Goal: Transaction & Acquisition: Purchase product/service

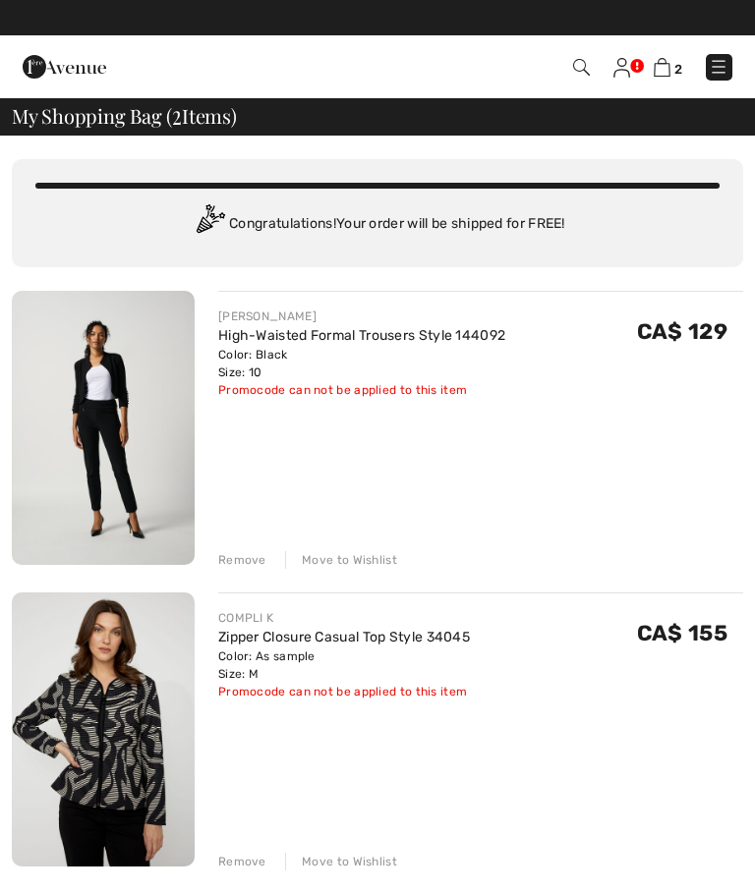
click at [577, 66] on img at bounding box center [581, 67] width 17 height 17
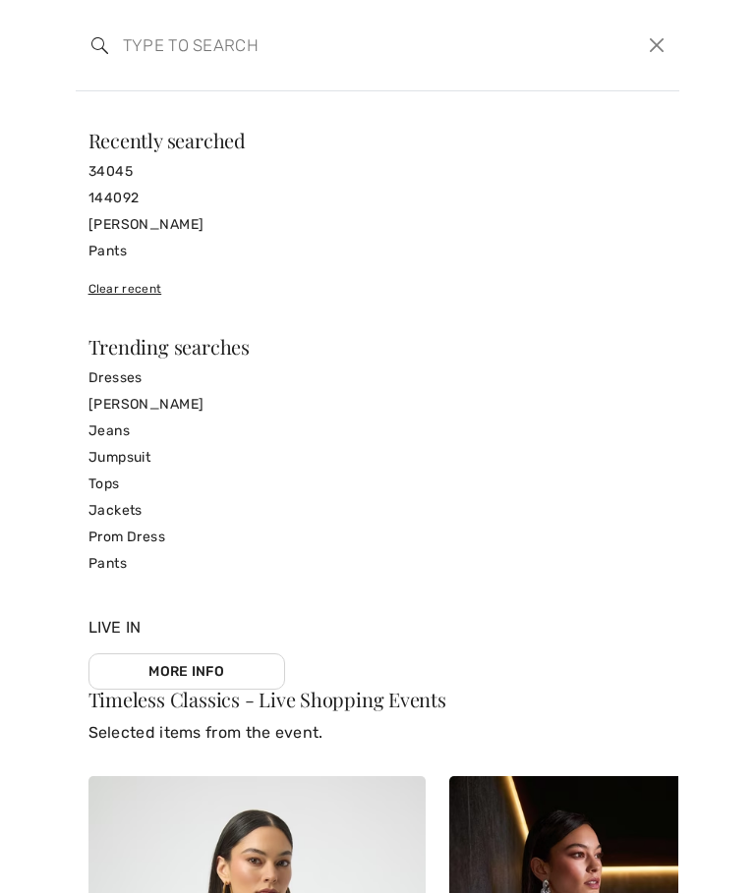
click at [237, 49] on input "search" at bounding box center [315, 45] width 414 height 59
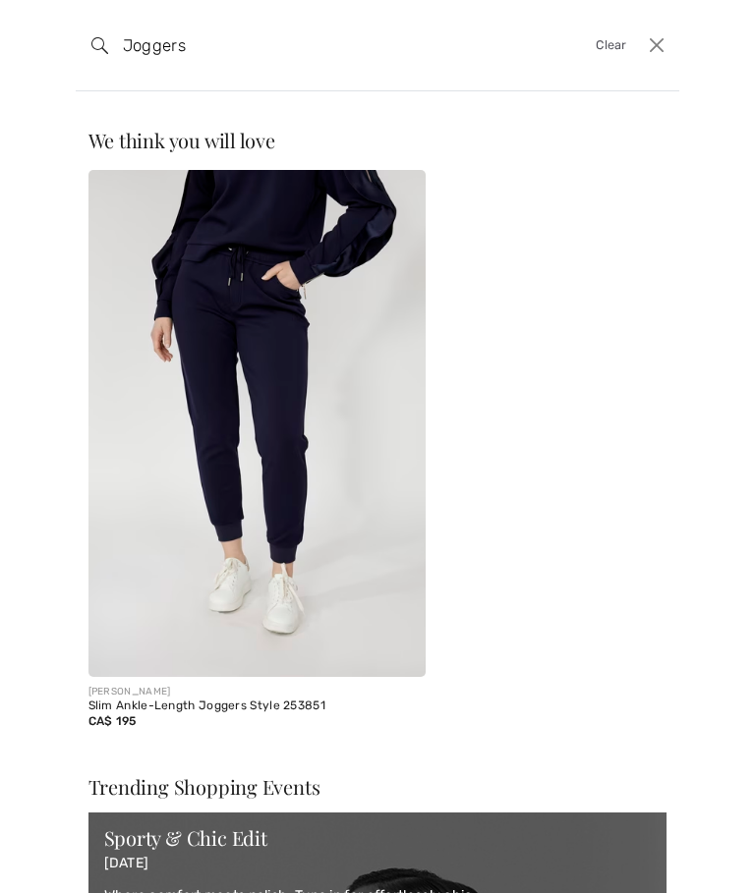
type input "Joggers"
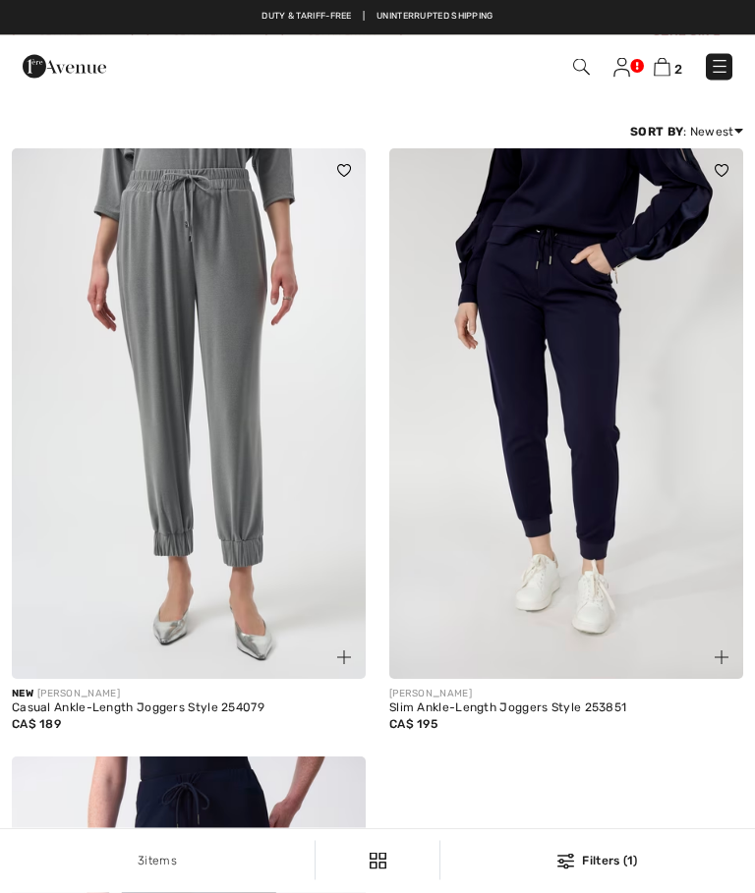
checkbox input "true"
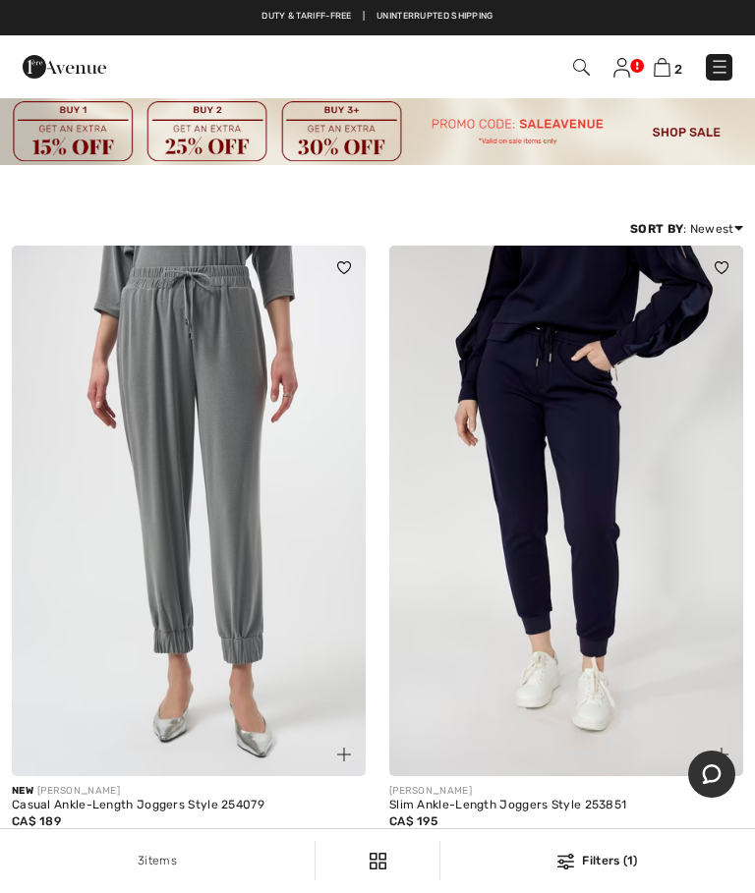
click at [589, 61] on img at bounding box center [581, 67] width 17 height 17
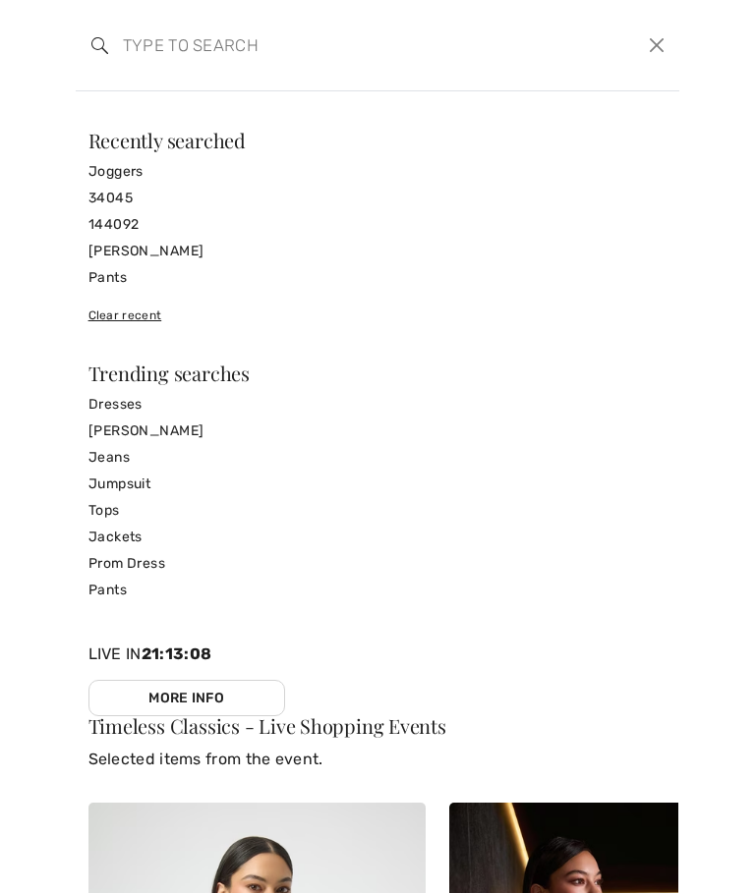
click at [150, 58] on input "search" at bounding box center [315, 45] width 414 height 59
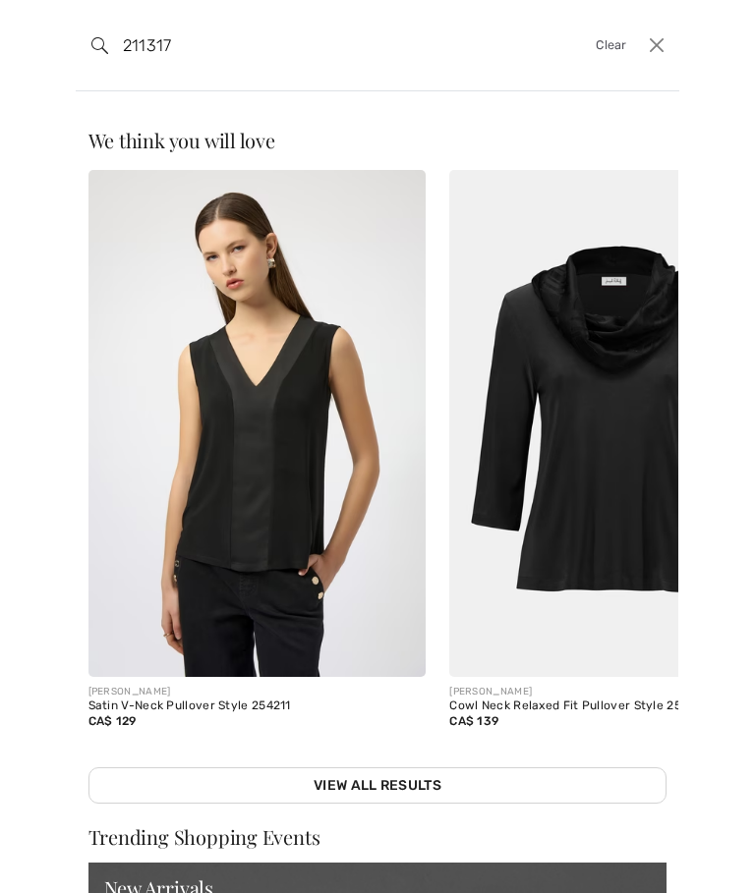
type input "211317"
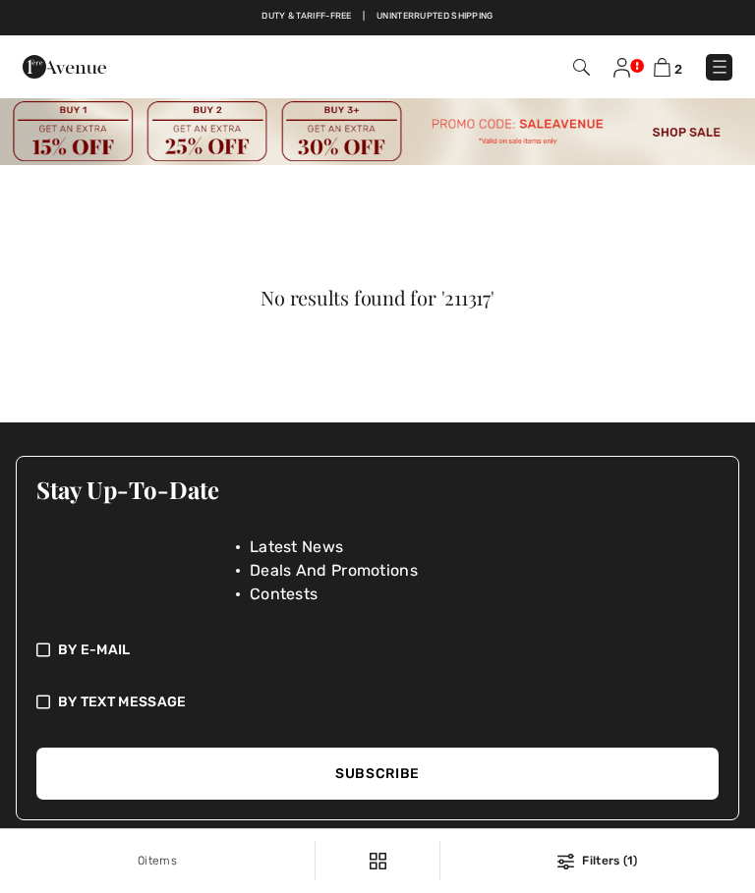
checkbox input "true"
click at [701, 132] on img at bounding box center [377, 130] width 755 height 69
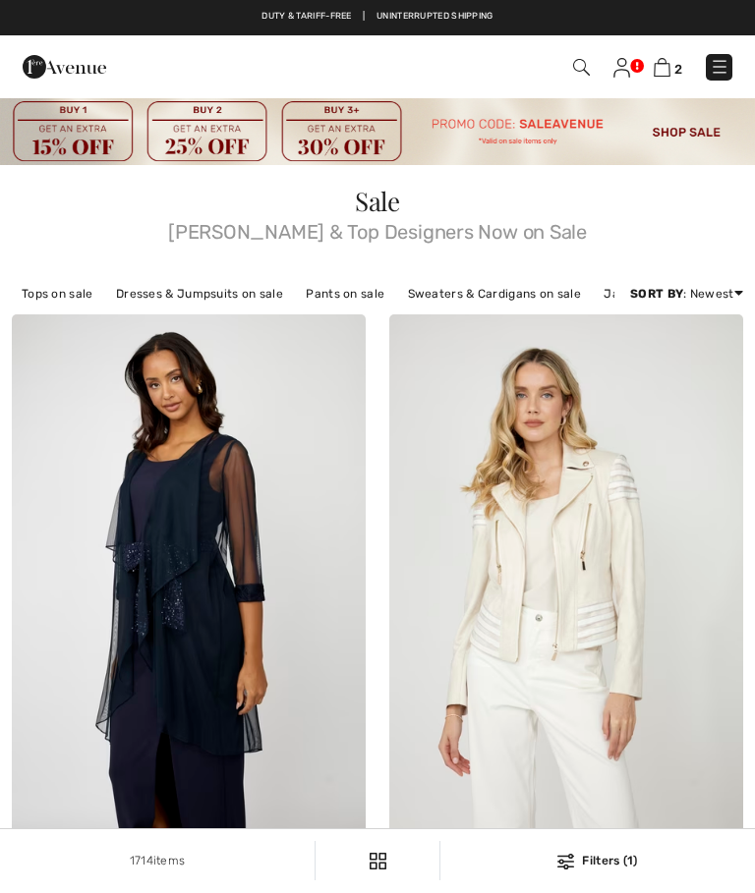
click at [339, 296] on link "Pants on sale" at bounding box center [345, 294] width 98 height 26
checkbox input "true"
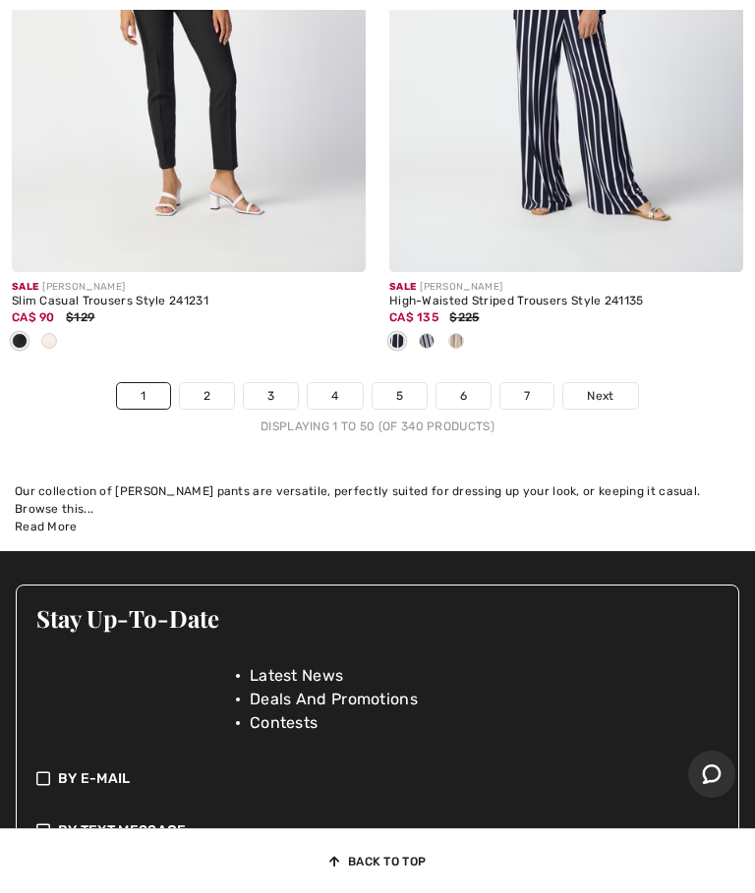
scroll to position [16041, 0]
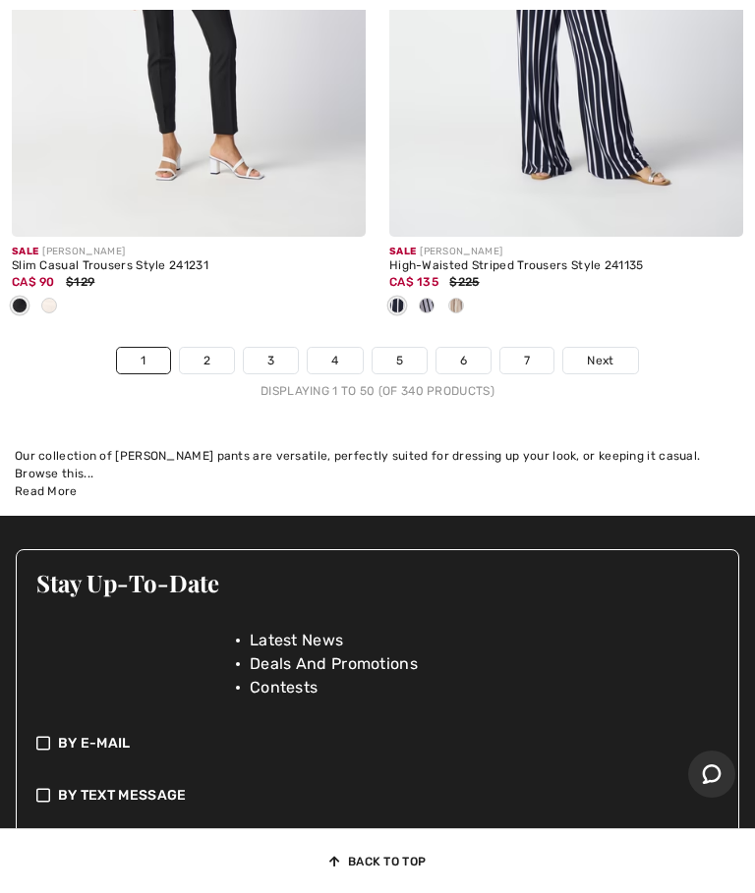
click at [601, 366] on span "Next" at bounding box center [600, 361] width 27 height 18
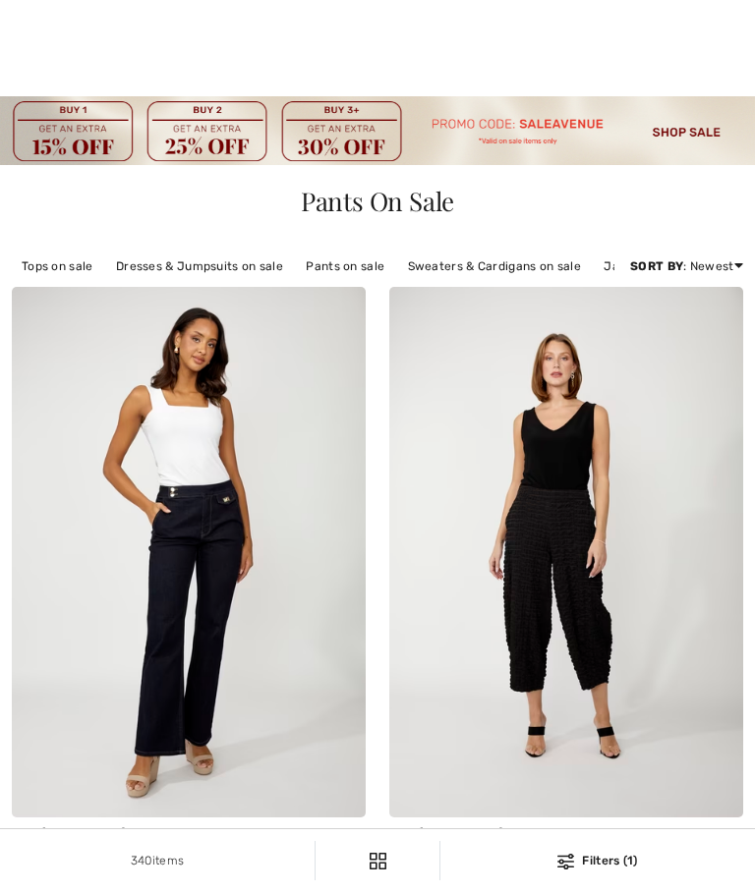
checkbox input "true"
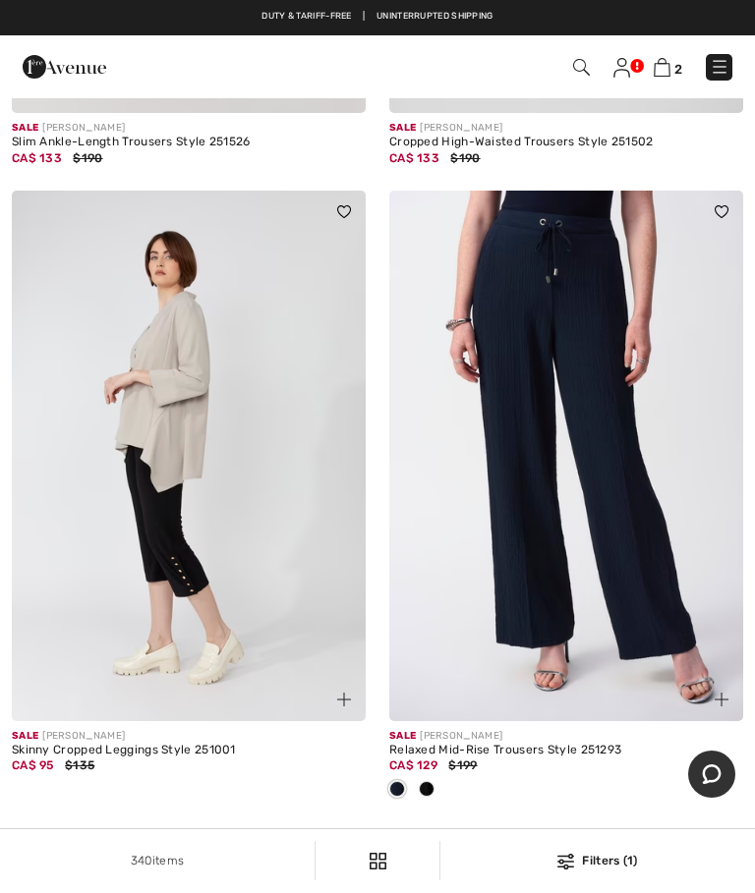
scroll to position [2561, 0]
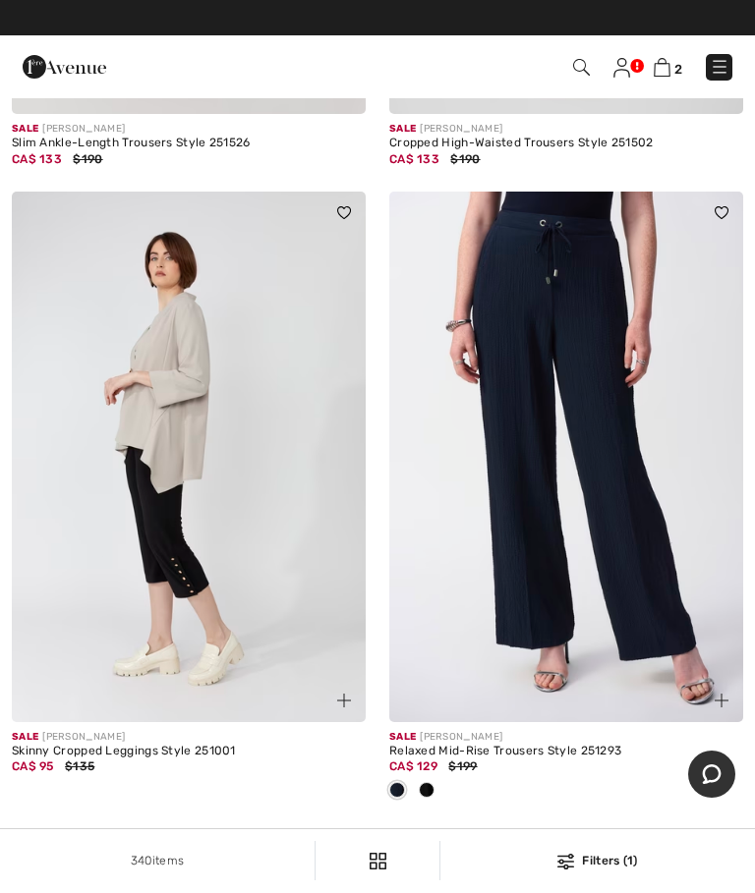
click at [556, 479] on img at bounding box center [566, 457] width 354 height 531
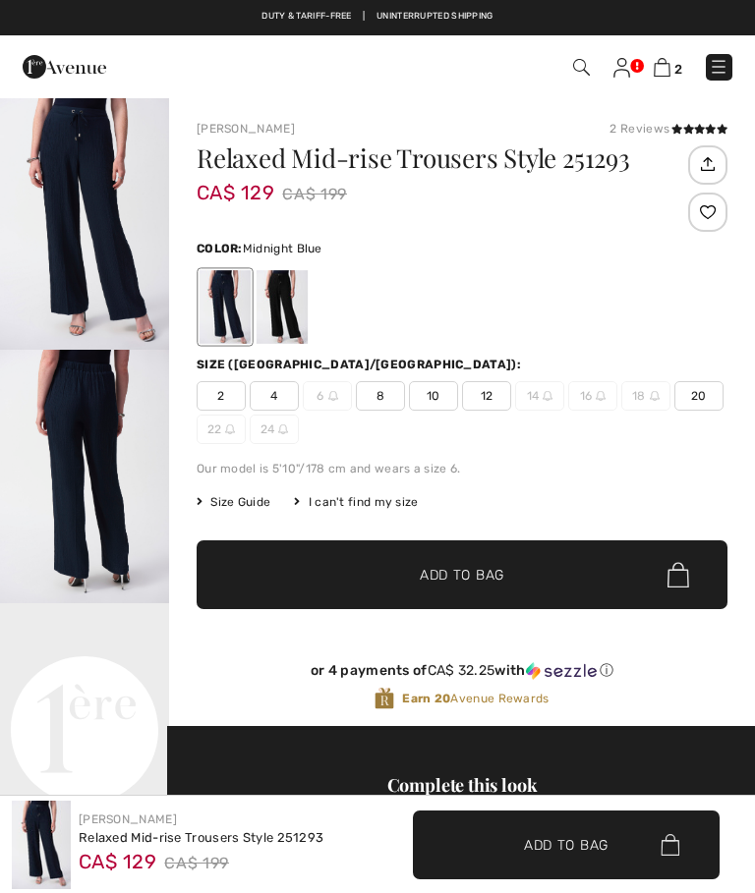
click at [104, 246] on img "1 / 8" at bounding box center [84, 223] width 169 height 254
click at [292, 303] on div at bounding box center [281, 307] width 51 height 74
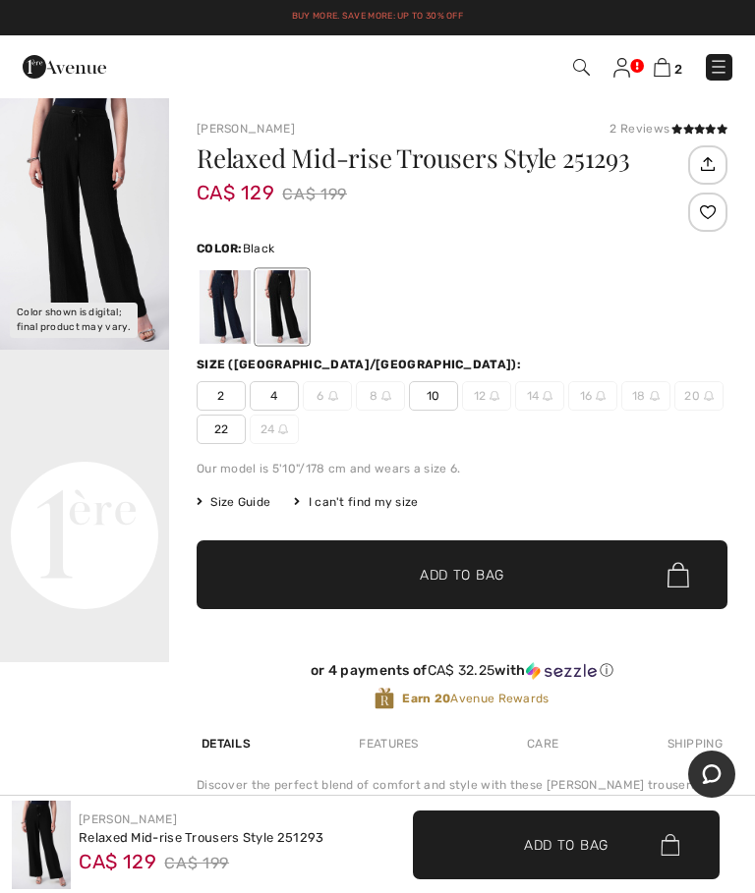
click at [229, 303] on div at bounding box center [224, 307] width 51 height 74
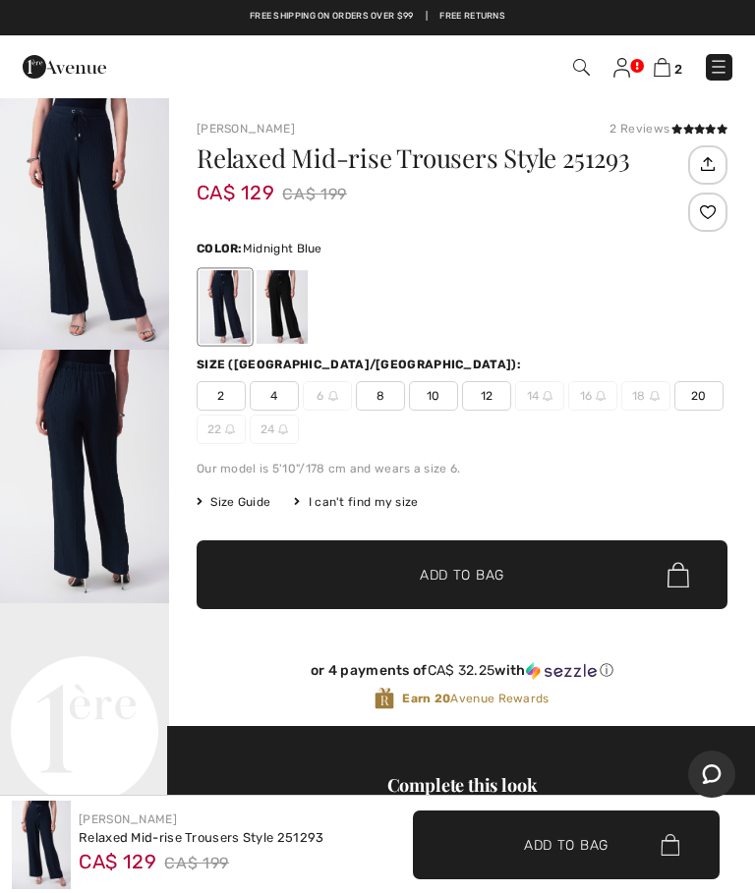
click at [435, 396] on span "10" at bounding box center [433, 395] width 49 height 29
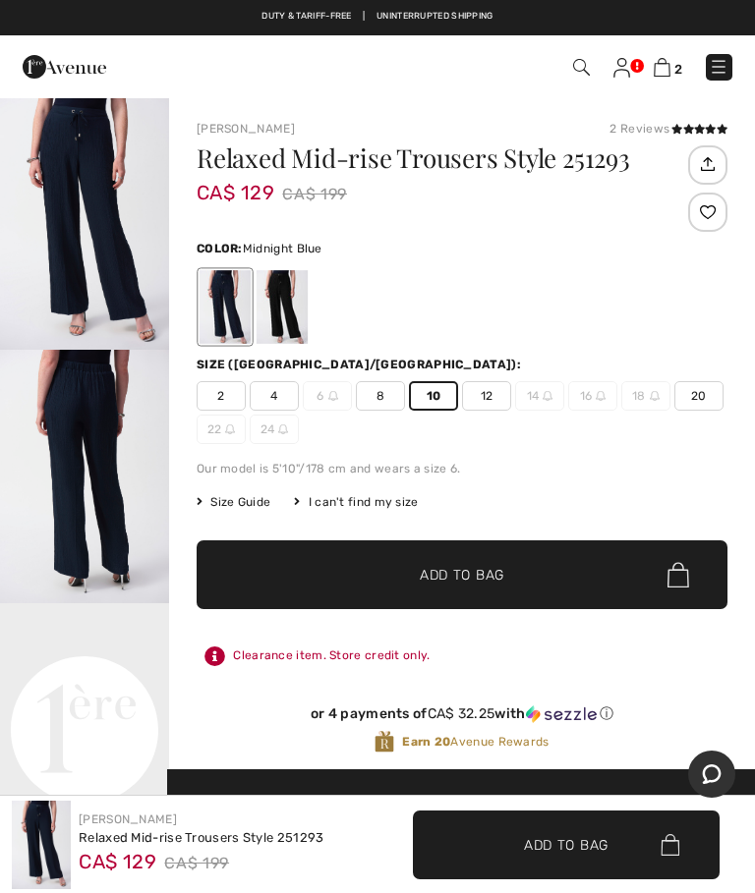
click at [116, 246] on img "1 / 8" at bounding box center [84, 223] width 169 height 254
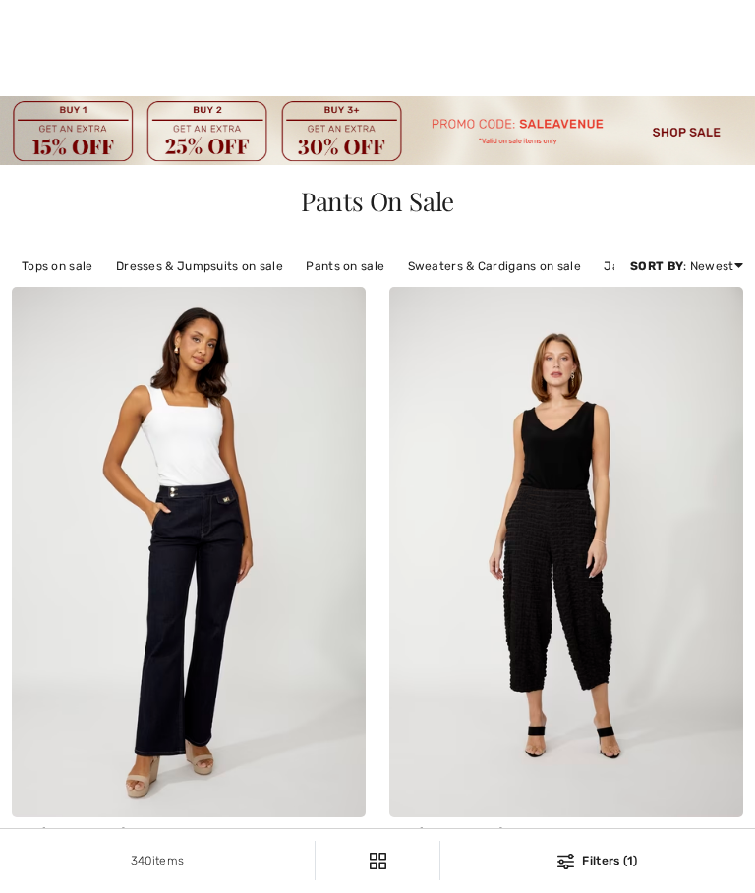
checkbox input "true"
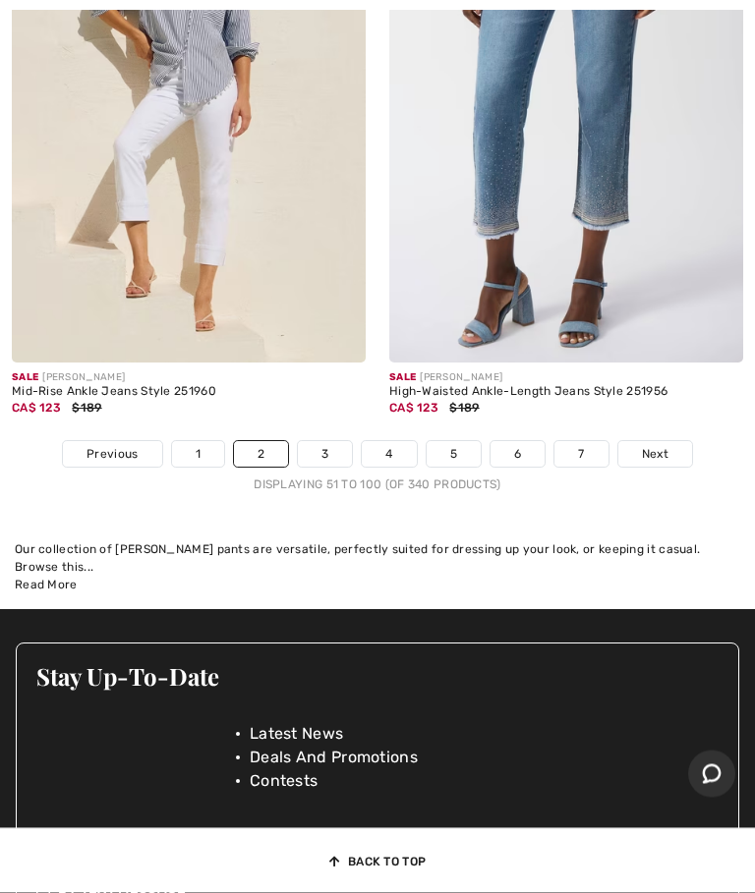
scroll to position [16010, 0]
click at [653, 454] on span "Next" at bounding box center [655, 454] width 27 height 18
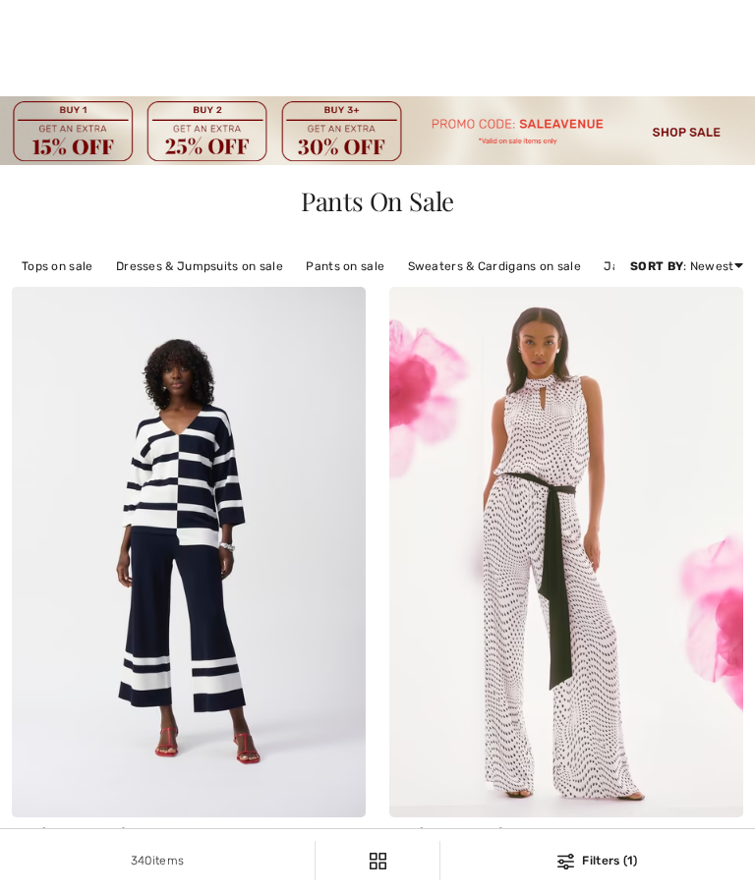
checkbox input "true"
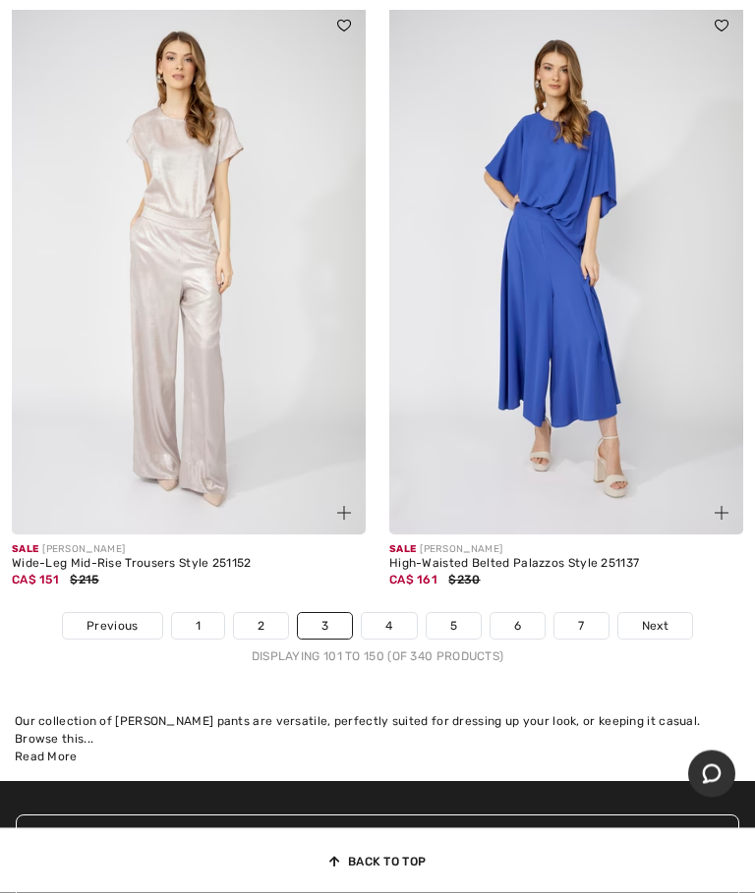
scroll to position [15682, 0]
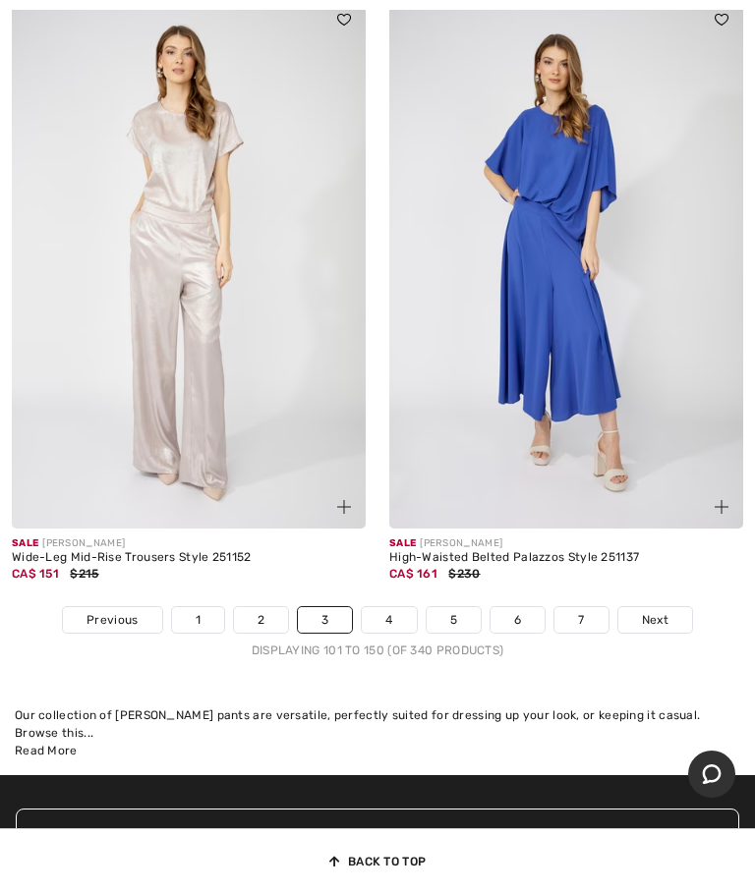
click at [666, 620] on span "Next" at bounding box center [655, 620] width 27 height 18
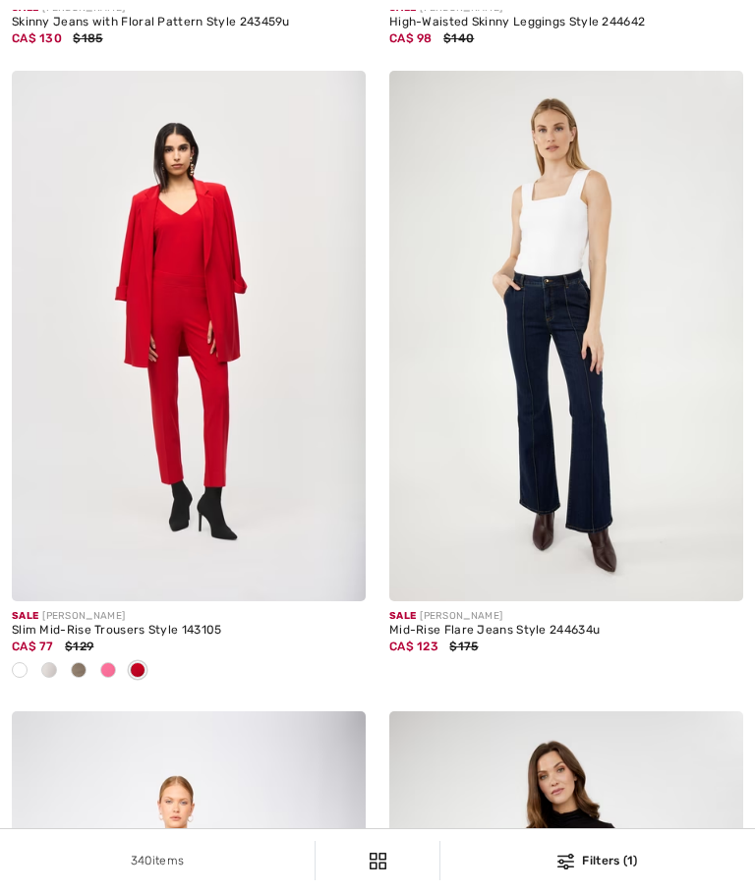
checkbox input "true"
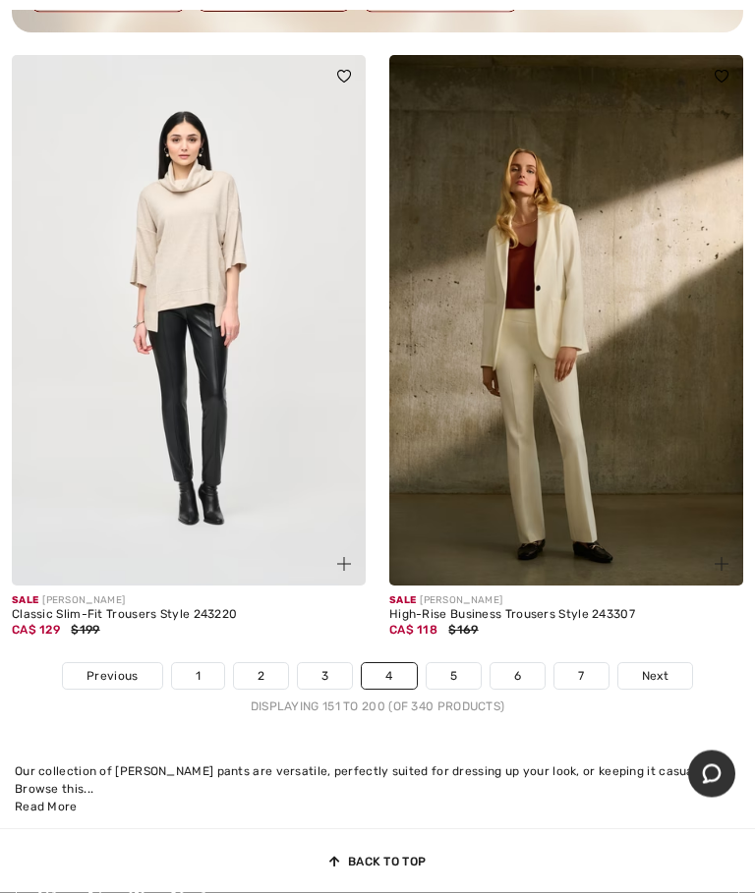
scroll to position [15490, 0]
click at [613, 457] on img at bounding box center [566, 320] width 354 height 531
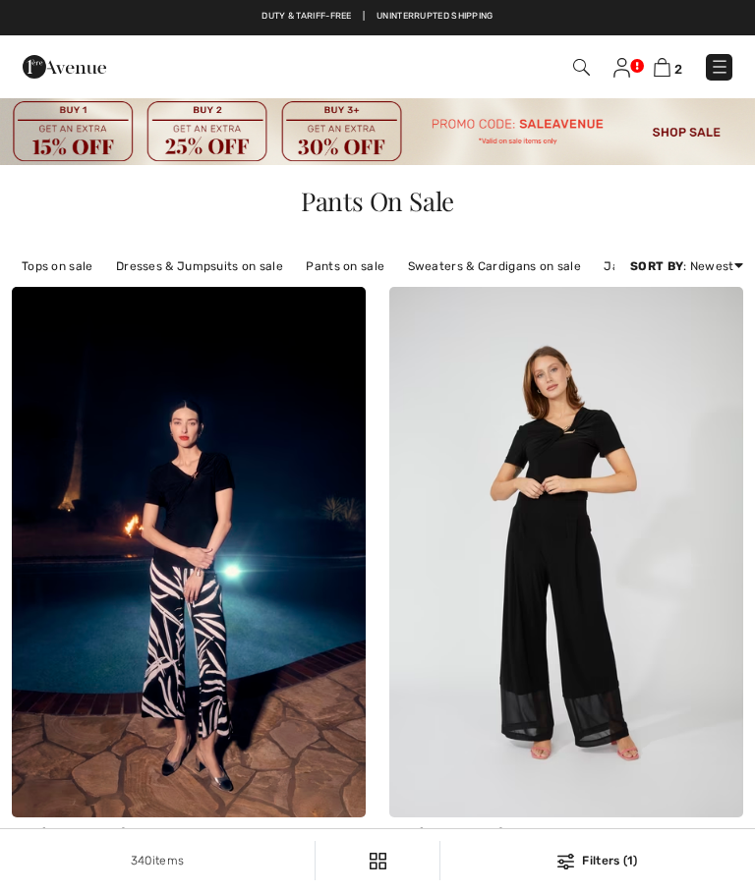
scroll to position [15564, 0]
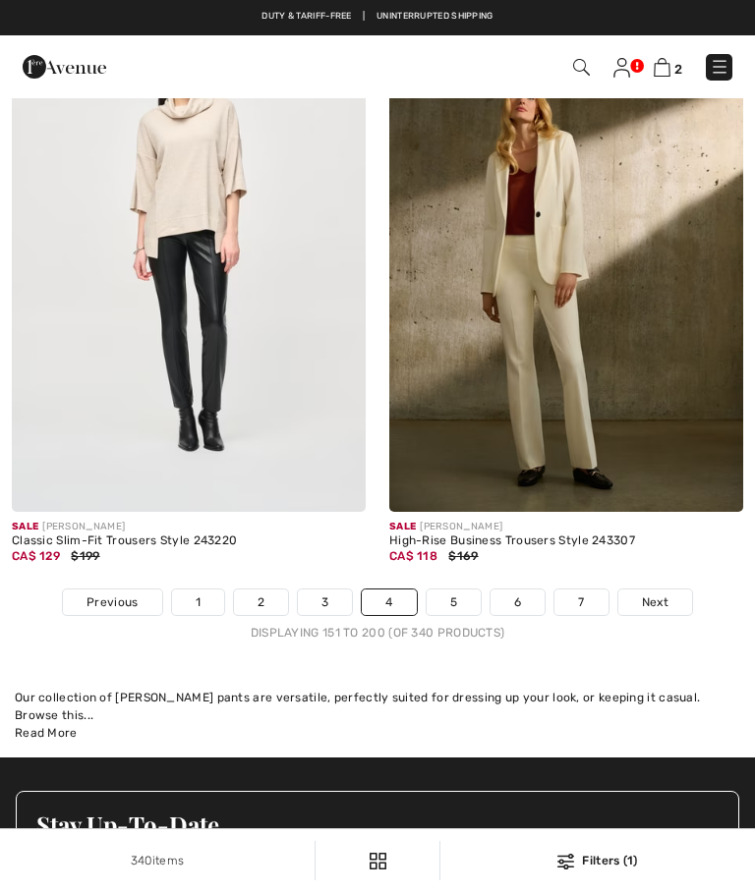
checkbox input "true"
click at [664, 602] on span "Next" at bounding box center [655, 602] width 27 height 18
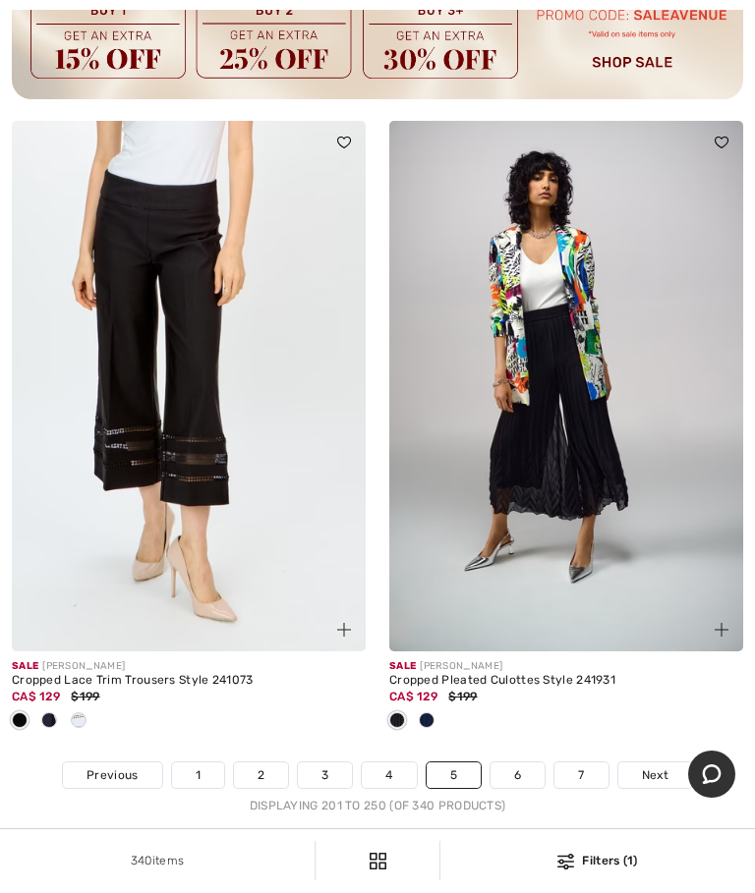
scroll to position [15574, 0]
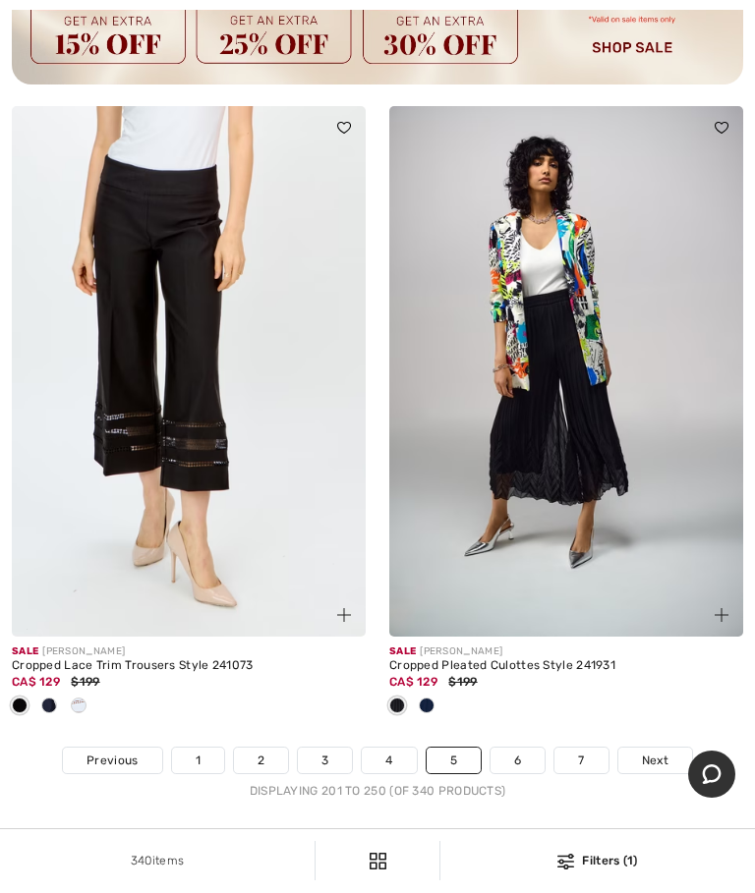
click at [195, 773] on link "1" at bounding box center [198, 761] width 52 height 26
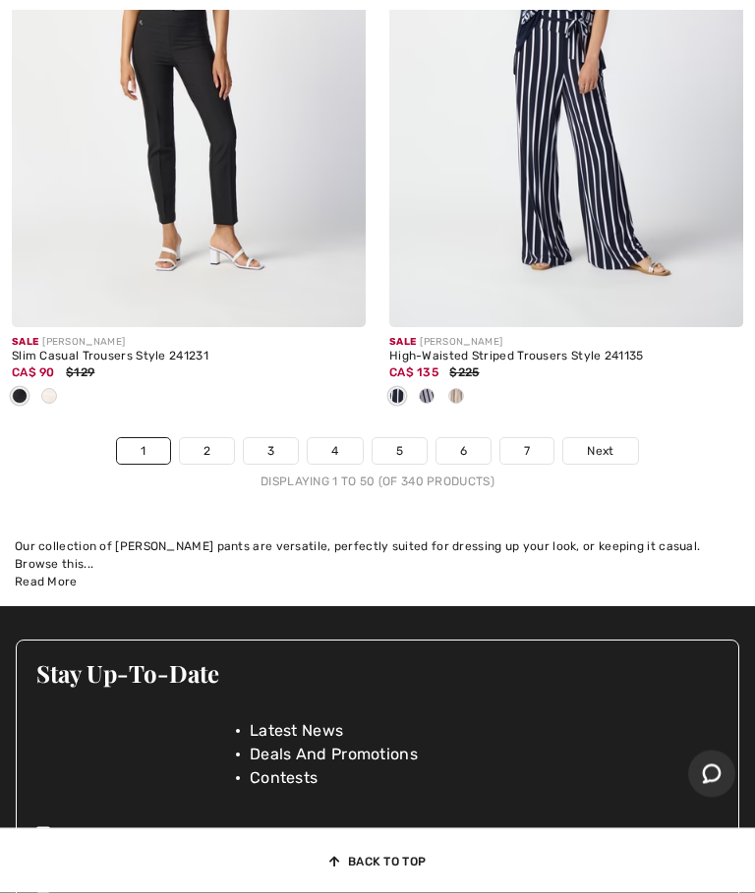
scroll to position [15952, 0]
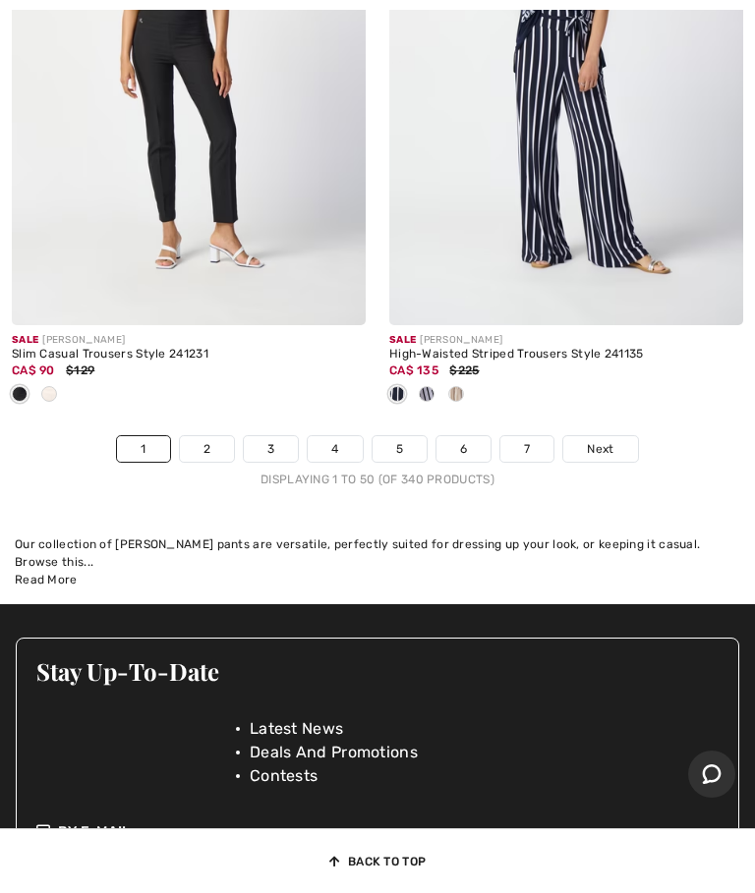
click at [612, 446] on span "Next" at bounding box center [600, 449] width 27 height 18
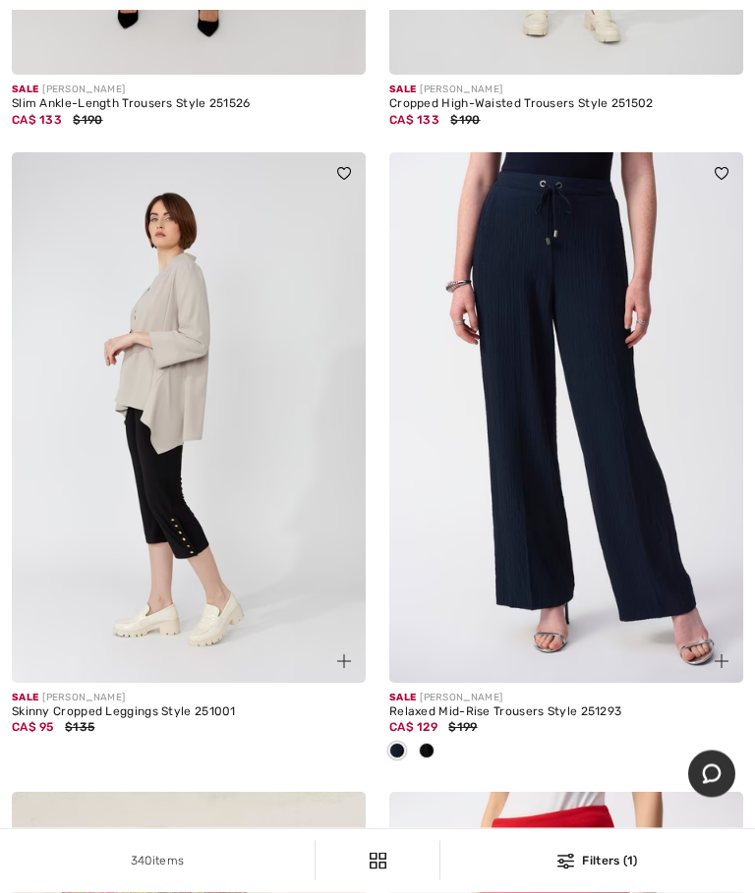
scroll to position [2599, 0]
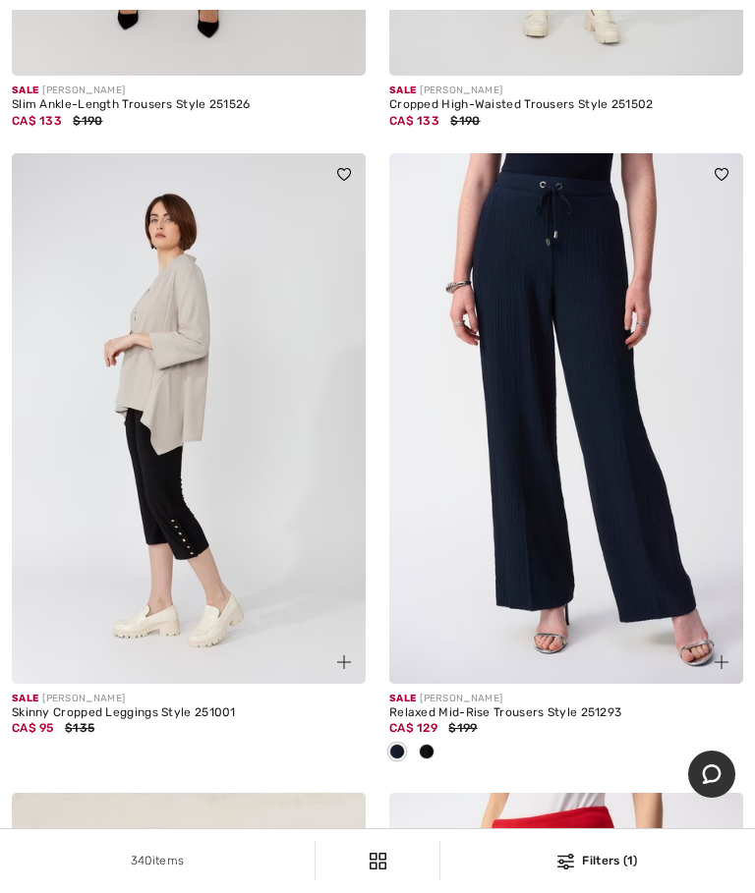
click at [587, 499] on img at bounding box center [566, 418] width 354 height 531
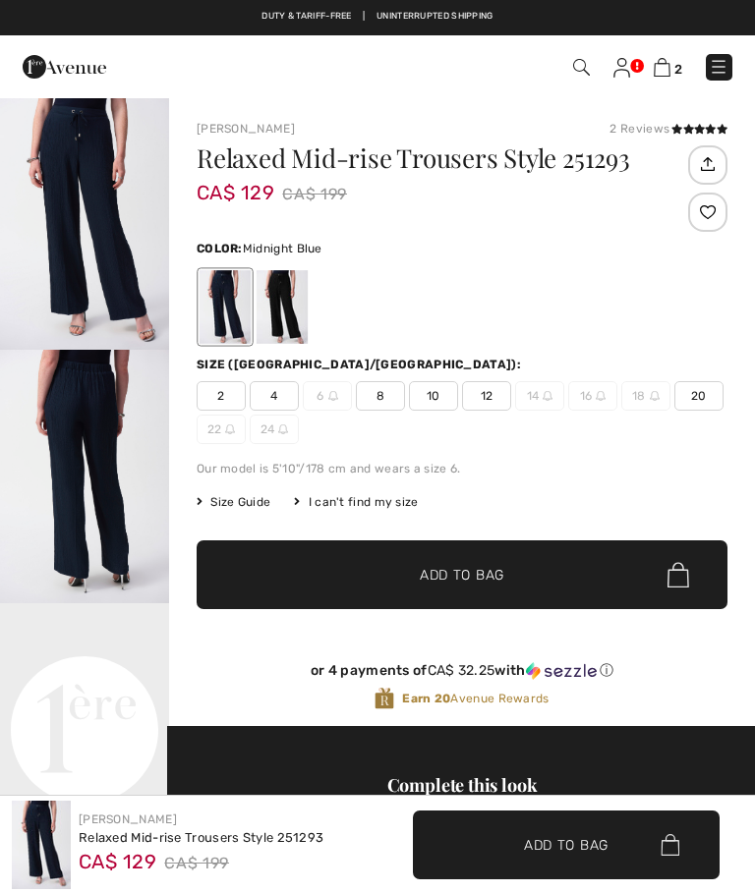
checkbox input "true"
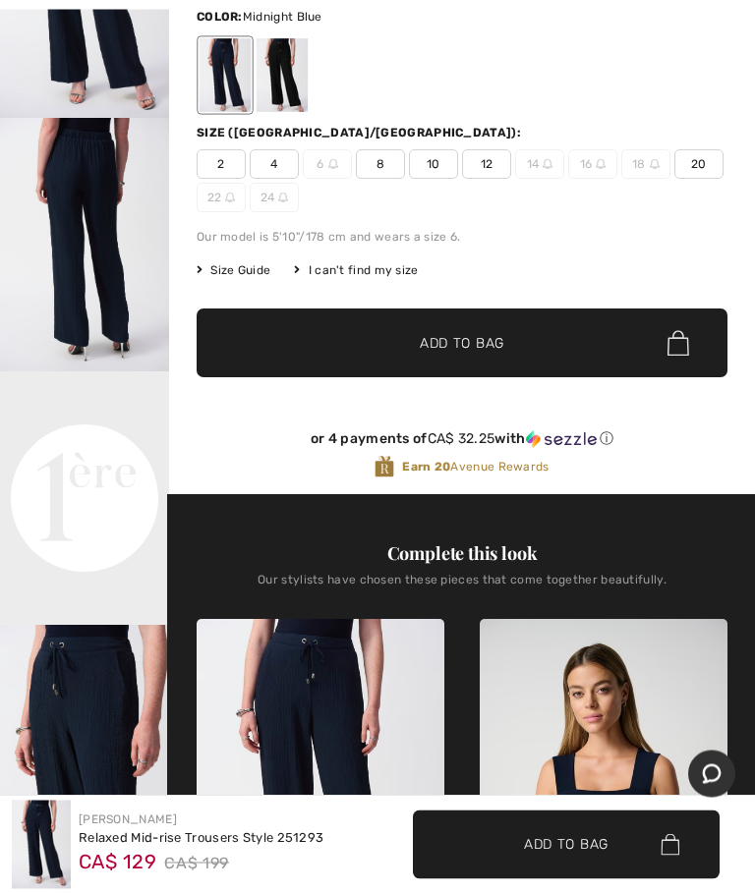
scroll to position [230, 0]
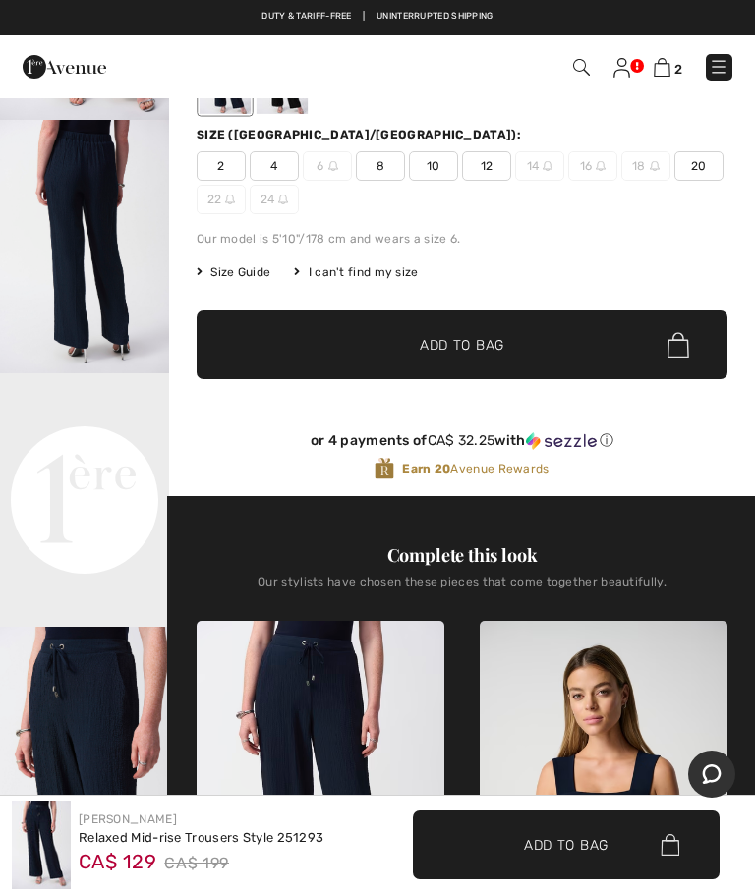
click at [105, 257] on img "2 / 8" at bounding box center [84, 247] width 169 height 254
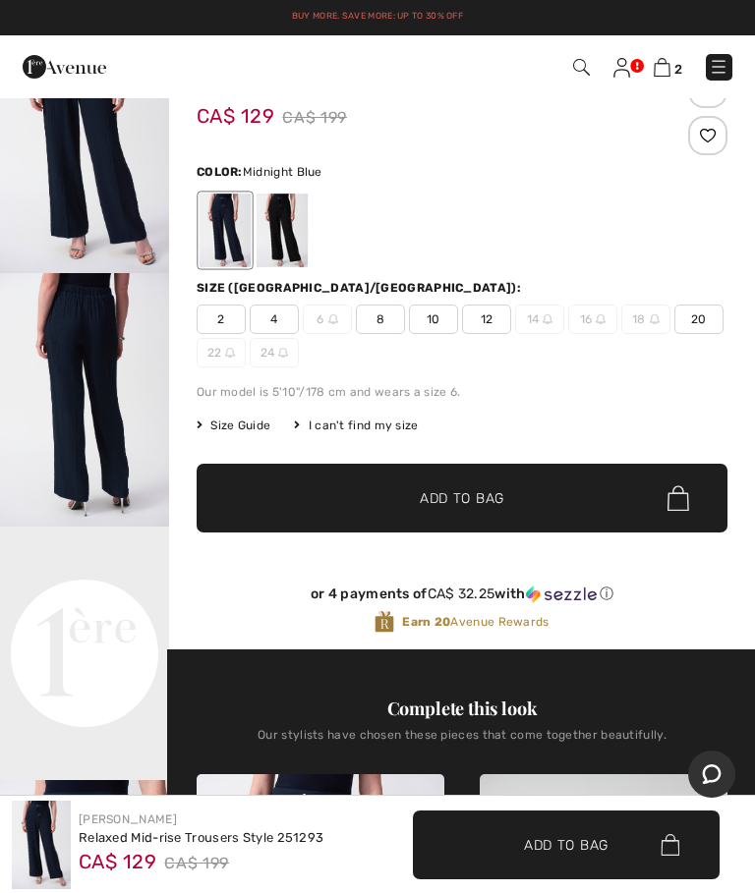
scroll to position [65, 0]
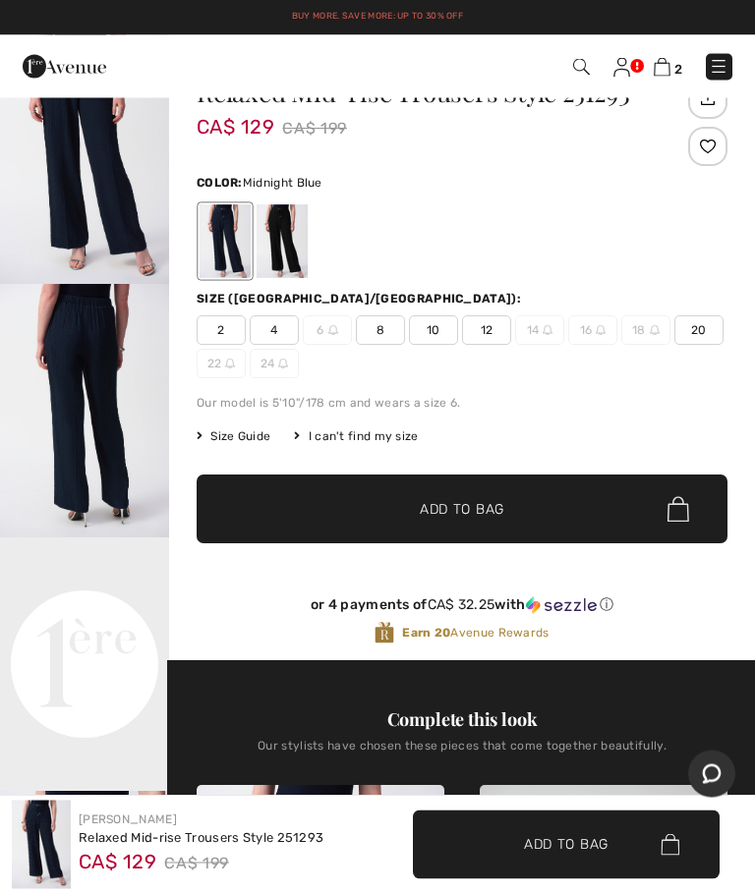
click at [441, 331] on span "10" at bounding box center [433, 330] width 49 height 29
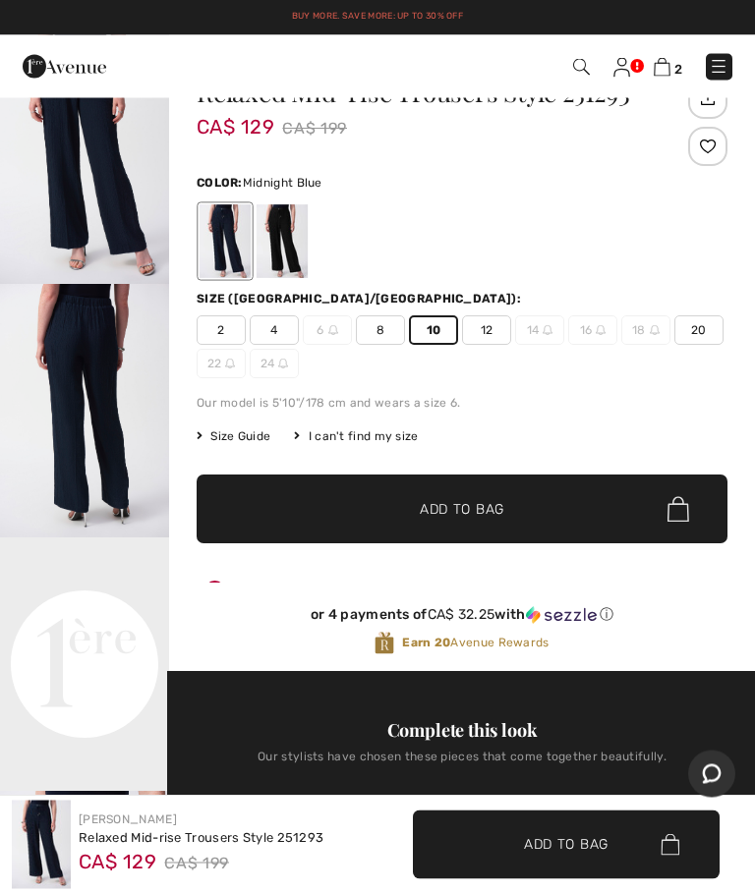
scroll to position [66, 0]
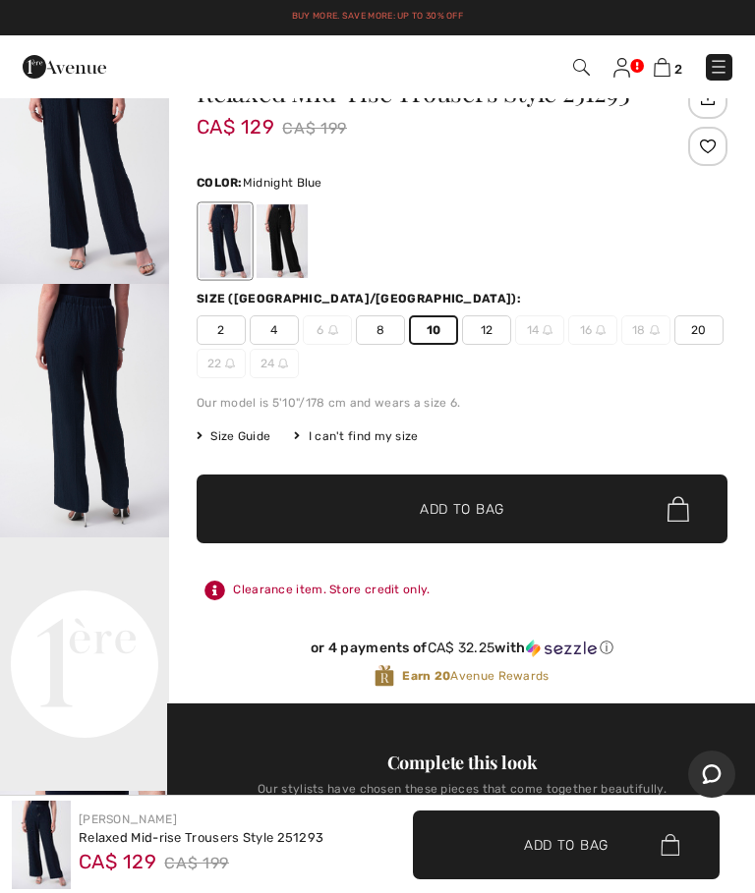
click at [559, 525] on span "✔ Added to Bag Add to Bag" at bounding box center [462, 509] width 531 height 69
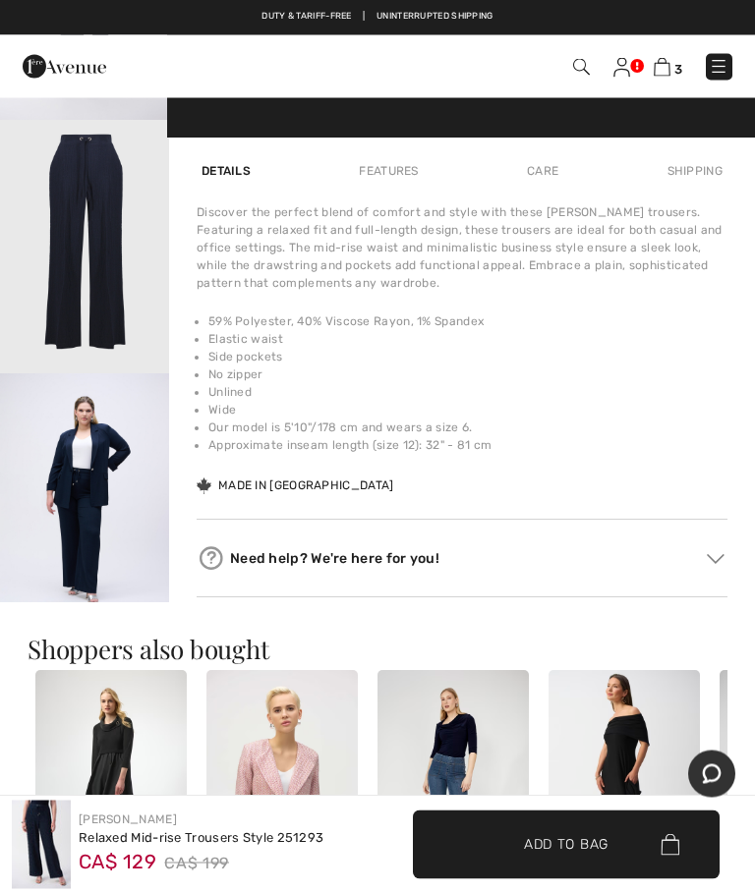
scroll to position [1237, 0]
